Goal: Task Accomplishment & Management: Manage account settings

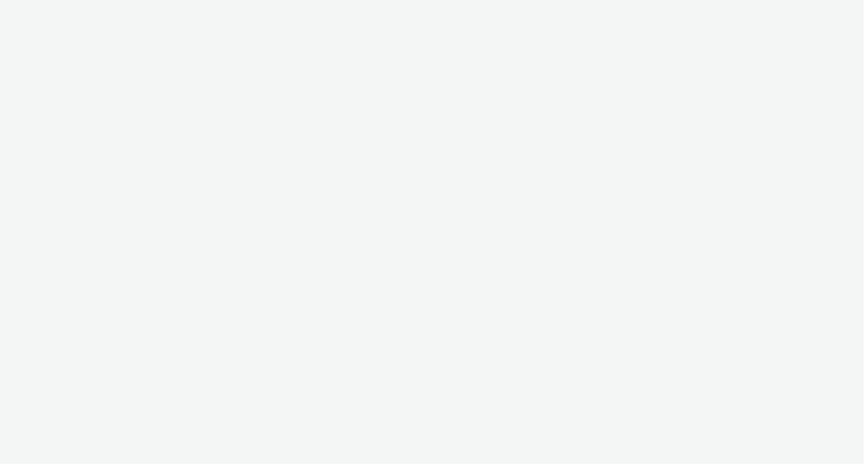
select select "d027da95-0097-4d0b-8b09-57dedb2e3a8d"
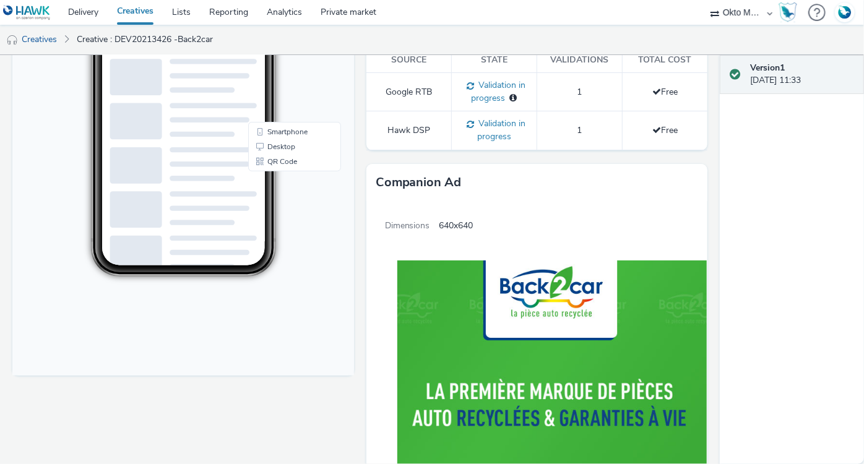
scroll to position [110, 0]
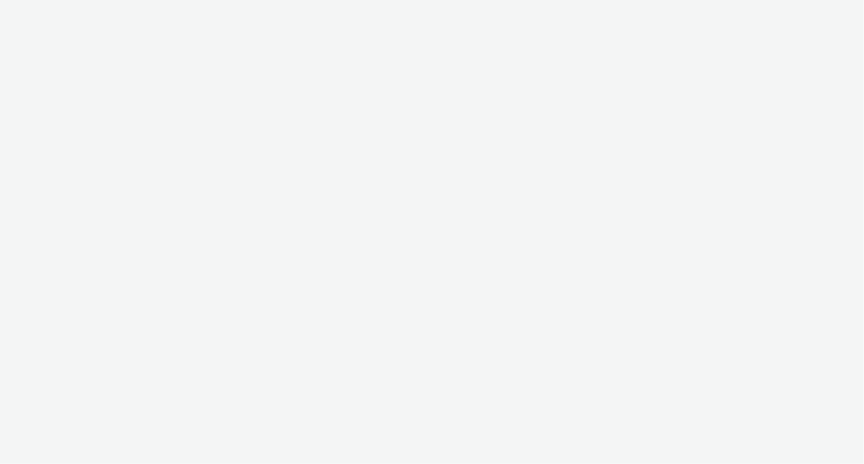
select select "d027da95-0097-4d0b-8b09-57dedb2e3a8d"
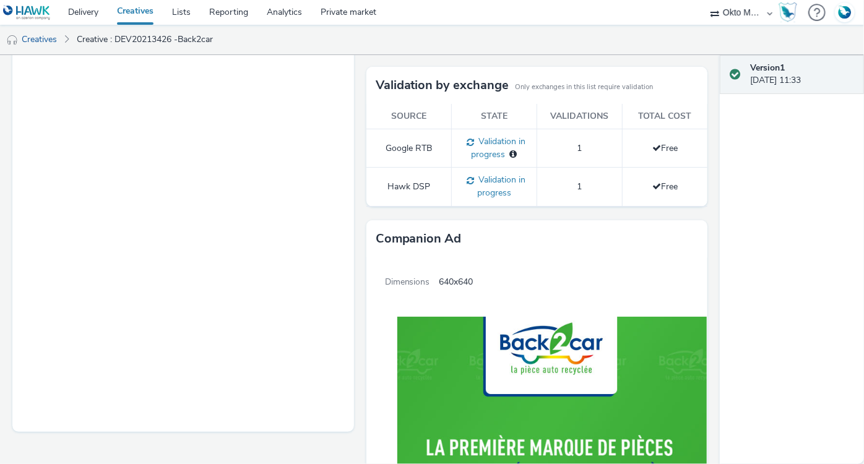
scroll to position [184, 0]
